Goal: Information Seeking & Learning: Find specific fact

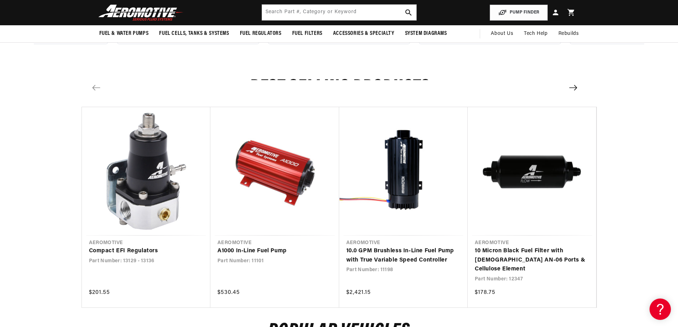
scroll to position [537, 0]
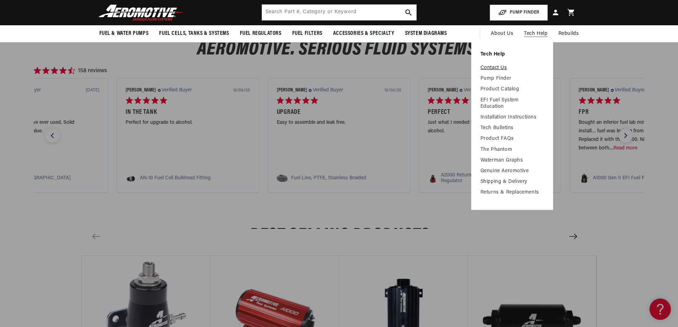
click at [496, 68] on link "Contact Us" at bounding box center [512, 68] width 63 height 6
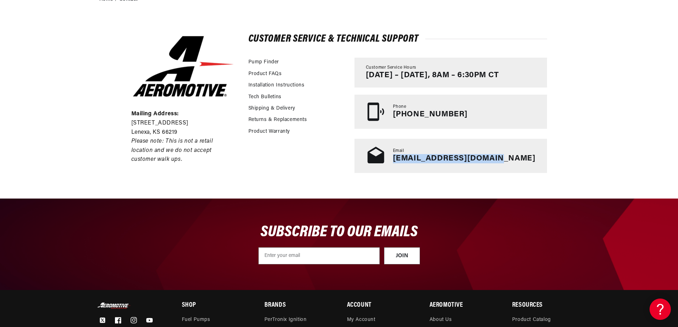
drag, startPoint x: 533, startPoint y: 159, endPoint x: 427, endPoint y: 163, distance: 106.5
click at [427, 163] on div "Email tech@aeromotiveinc.com" at bounding box center [451, 156] width 193 height 34
copy link "tech@aeromotiveinc.com"
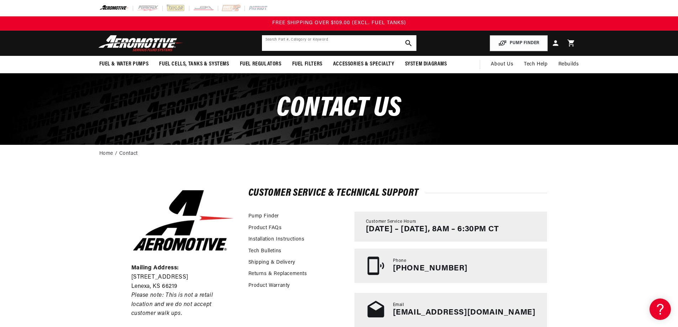
click at [306, 43] on input "text" at bounding box center [339, 43] width 155 height 16
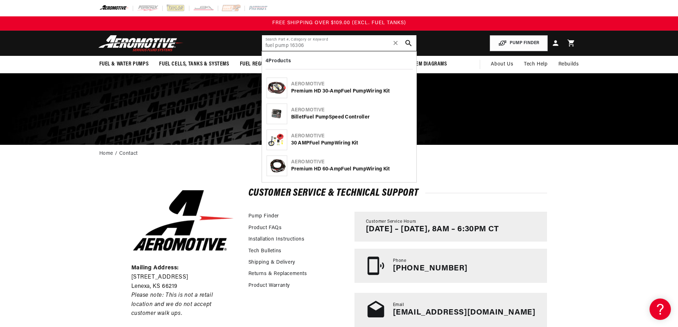
type input "fuel pump 16306"
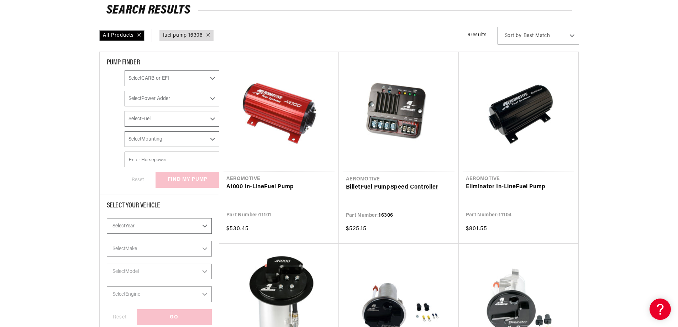
click at [401, 183] on link "Billet Fuel Pump Speed Controller" at bounding box center [399, 187] width 106 height 9
click at [392, 183] on link "Billet Fuel Pump Speed Controller" at bounding box center [399, 187] width 106 height 9
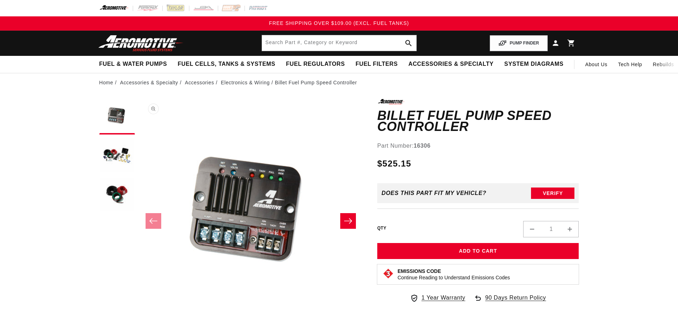
scroll to position [0, 0]
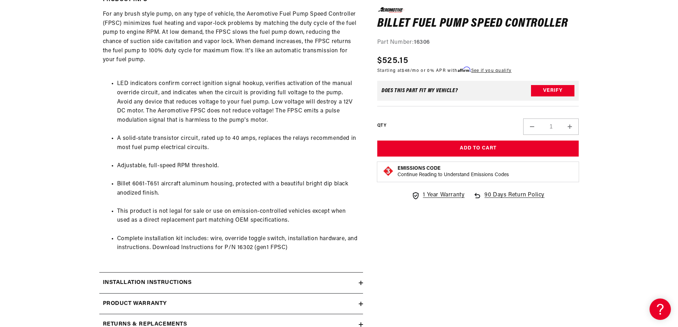
scroll to position [427, 0]
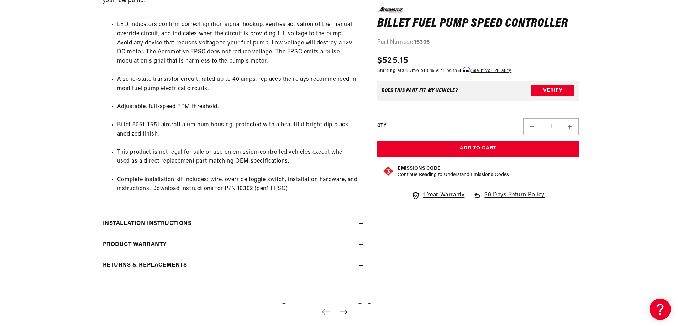
click at [237, 225] on div "Installation Instructions" at bounding box center [229, 223] width 260 height 9
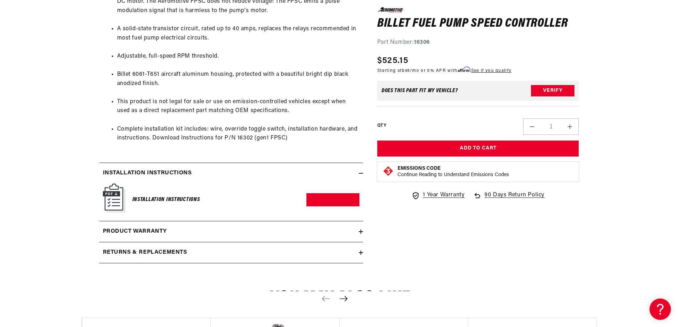
scroll to position [498, 0]
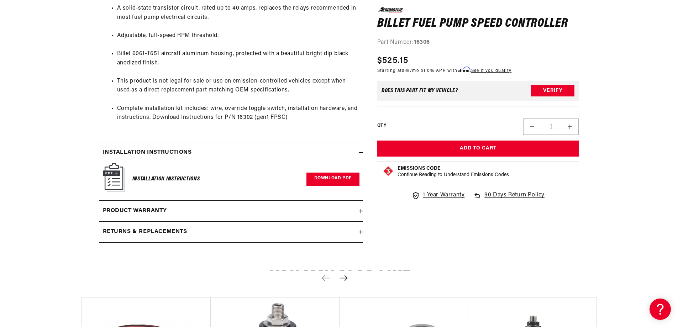
click at [328, 178] on link "Download PDF" at bounding box center [333, 179] width 53 height 13
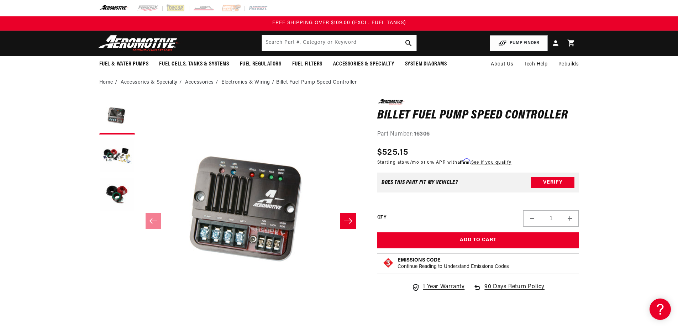
scroll to position [0, 0]
click at [292, 45] on input "text" at bounding box center [339, 43] width 155 height 16
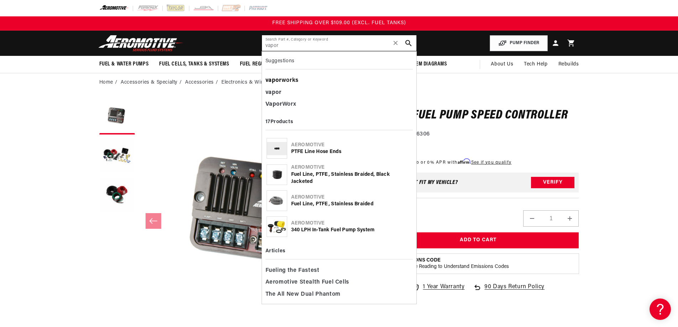
type input "vapor"
click at [297, 82] on div "vapor works" at bounding box center [339, 81] width 147 height 12
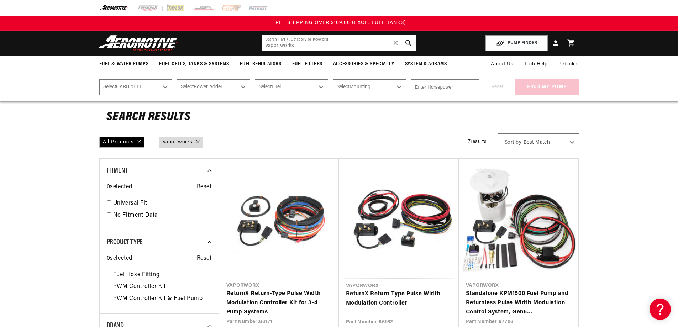
drag, startPoint x: 281, startPoint y: 44, endPoint x: 207, endPoint y: 44, distance: 74.4
click at [207, 44] on header "Fuel & Water Pumps Back In-Tank In-Line Fuel Pumps" at bounding box center [340, 43] width 516 height 25
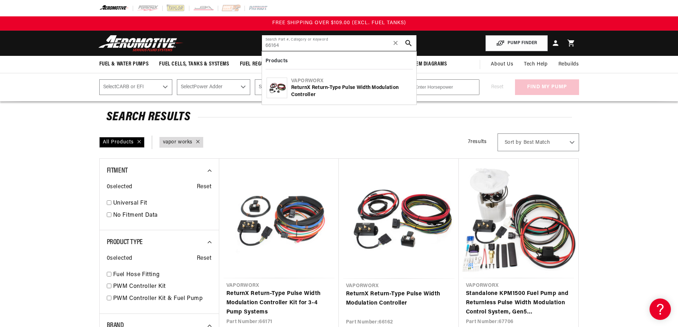
type input "66164"
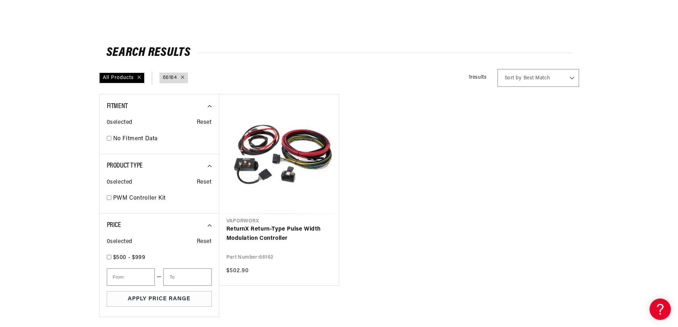
scroll to position [142, 0]
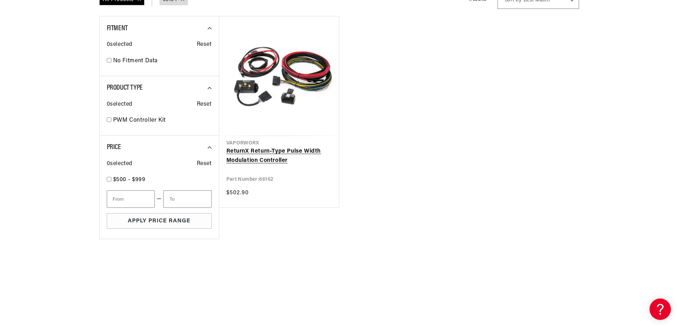
click at [254, 159] on link "ReturnX Return-Type Pulse Width Modulation Controller" at bounding box center [278, 156] width 105 height 18
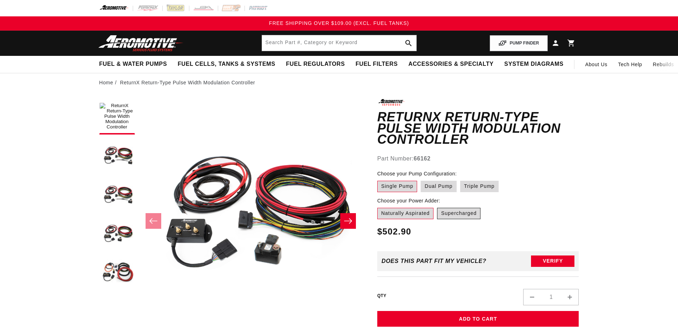
click at [464, 208] on label "Supercharged" at bounding box center [458, 213] width 43 height 11
click at [438, 207] on input "Supercharged" at bounding box center [437, 207] width 0 height 0
radio input "true"
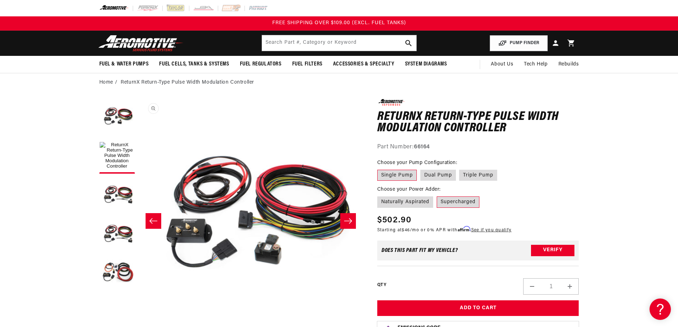
click at [139, 324] on button "Open media 4 in modal" at bounding box center [139, 324] width 0 height 0
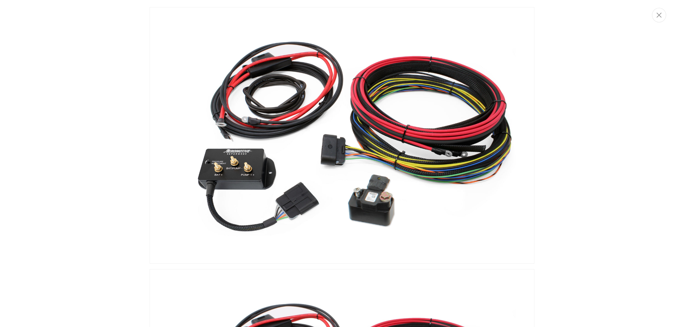
click at [417, 144] on img "Media gallery" at bounding box center [342, 135] width 385 height 257
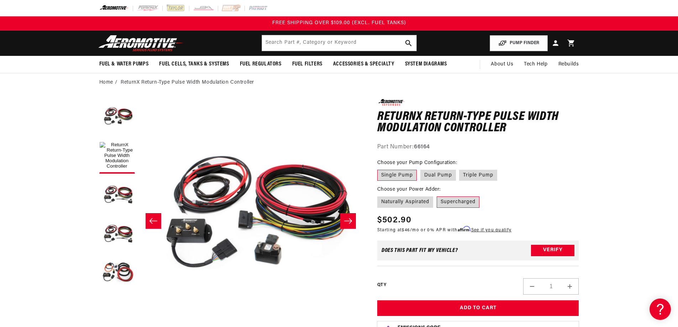
click at [151, 219] on icon "Slide left" at bounding box center [153, 221] width 9 height 7
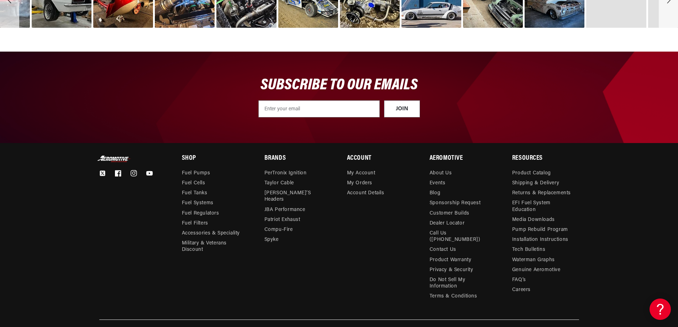
scroll to position [2023, 0]
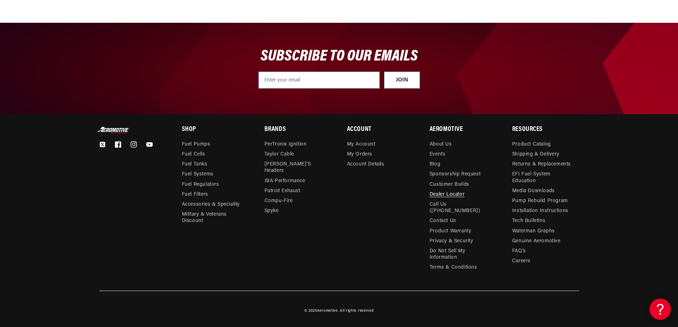
click at [449, 200] on link "Dealer Locator" at bounding box center [447, 195] width 35 height 10
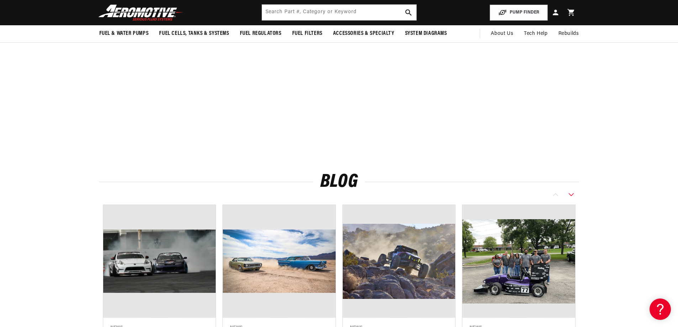
scroll to position [40, 0]
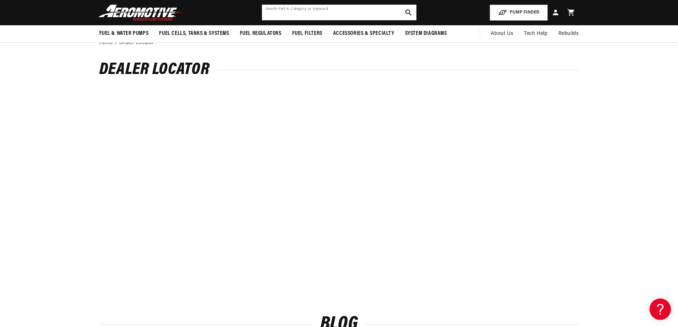
click at [294, 15] on input "text" at bounding box center [339, 13] width 155 height 16
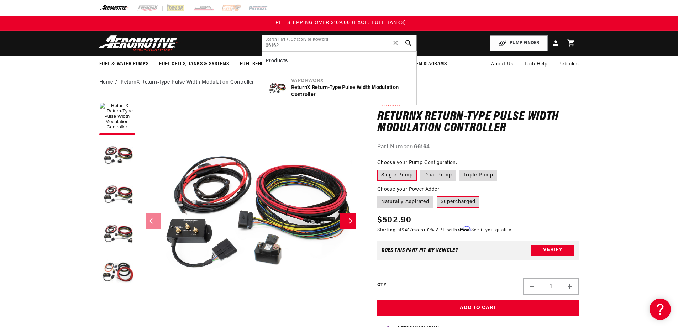
type input "66162"
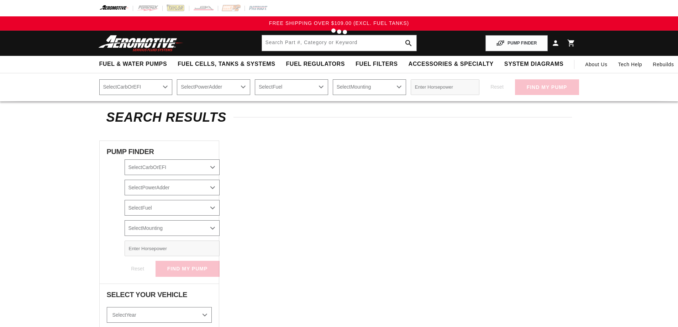
type input "66162"
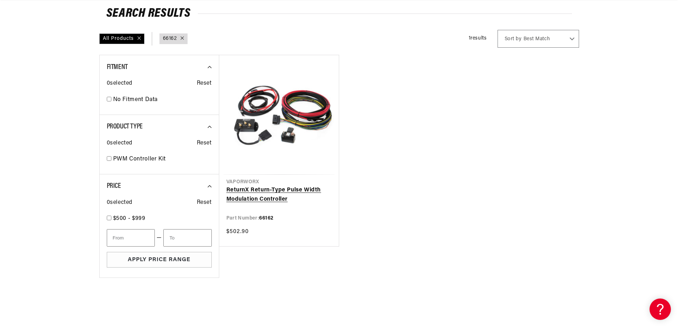
scroll to position [107, 0]
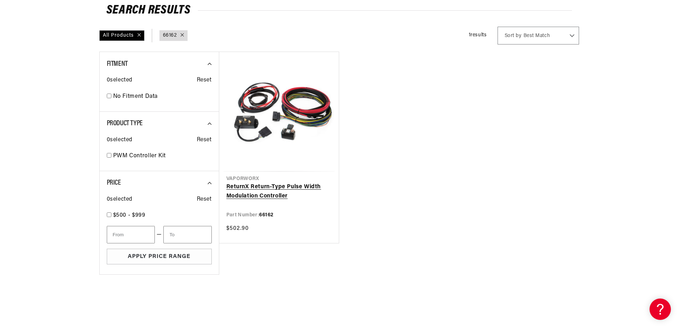
click at [282, 183] on link "ReturnX Return-Type Pulse Width Modulation Controller" at bounding box center [278, 192] width 105 height 18
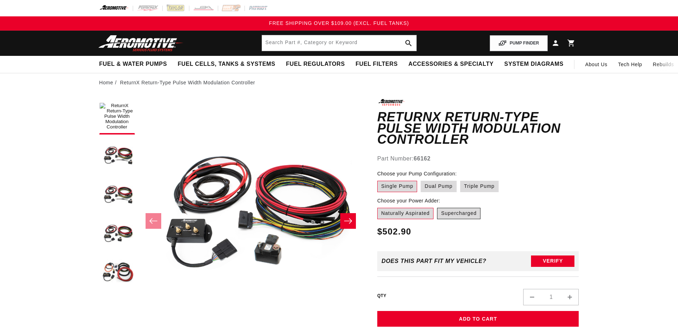
click at [469, 208] on label "Supercharged" at bounding box center [458, 213] width 43 height 11
click at [438, 207] on input "Supercharged" at bounding box center [437, 207] width 0 height 0
radio input "true"
